Goal: Navigation & Orientation: Find specific page/section

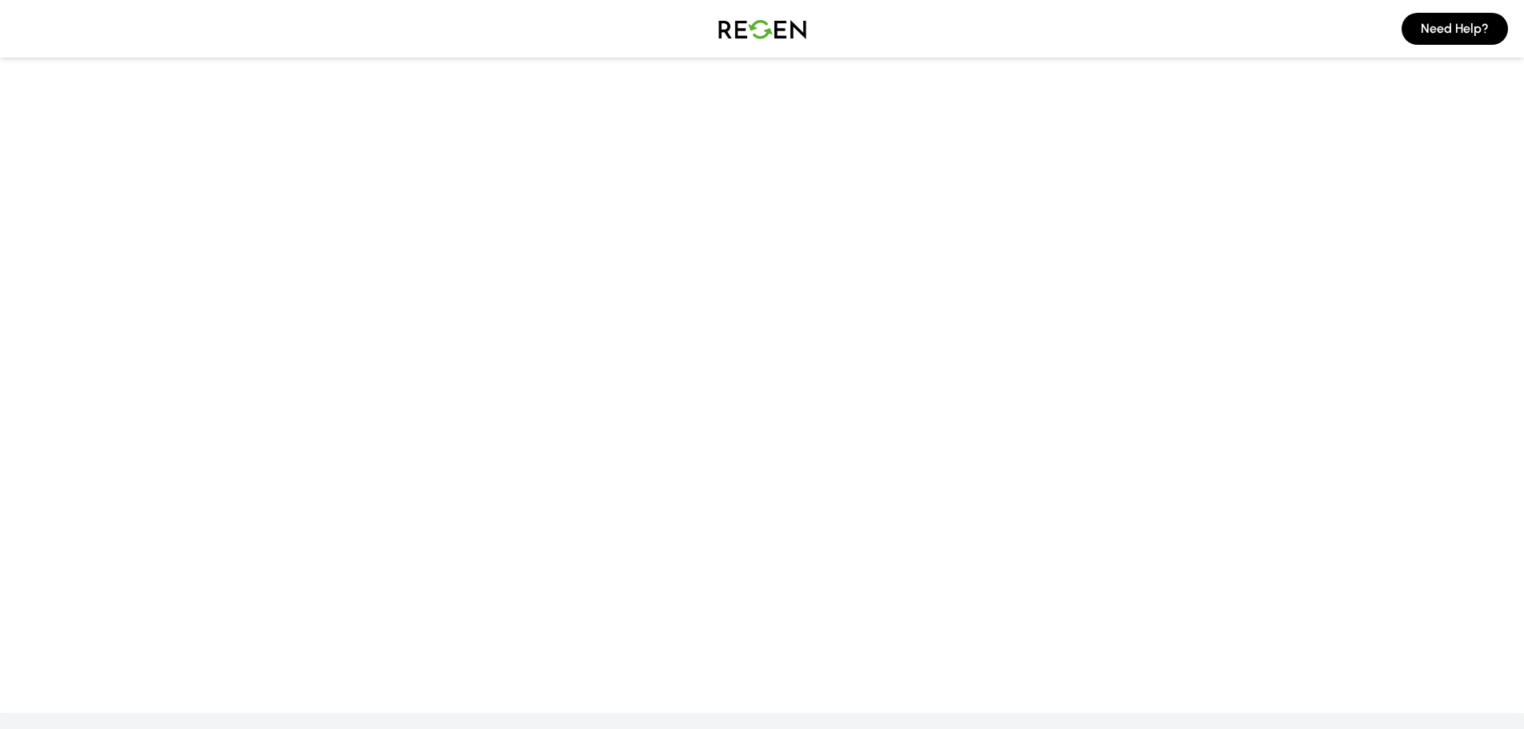
click at [850, 258] on main at bounding box center [762, 300] width 1524 height 569
click at [921, 117] on main at bounding box center [762, 300] width 1524 height 569
